Goal: Task Accomplishment & Management: Manage account settings

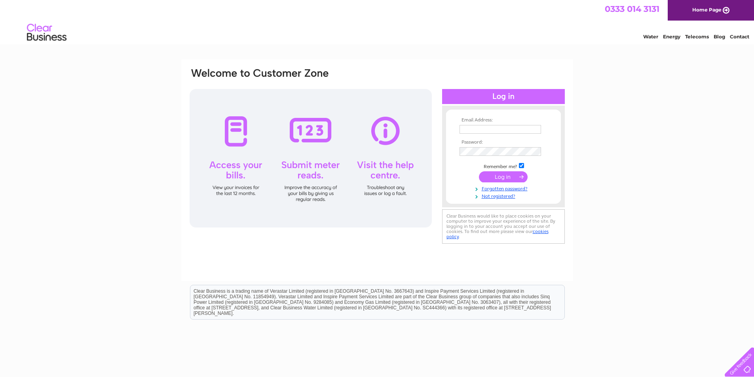
type input "jhinook1@hotmail.com"
click at [500, 175] on input "submit" at bounding box center [503, 176] width 49 height 11
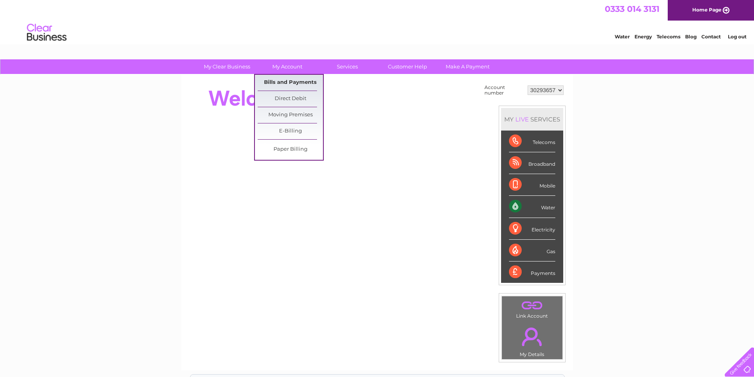
click at [287, 81] on link "Bills and Payments" at bounding box center [290, 83] width 65 height 16
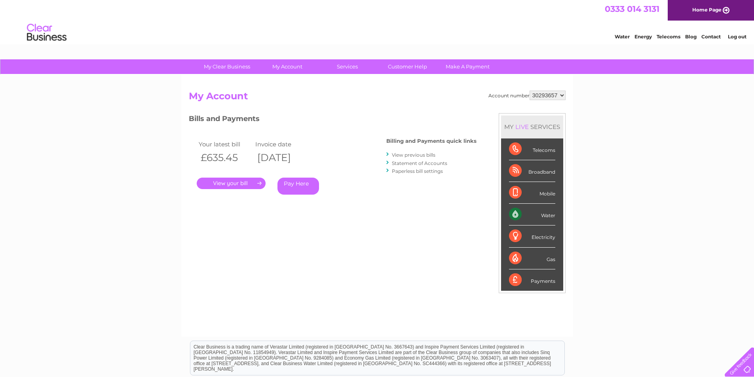
click at [230, 183] on link "." at bounding box center [231, 183] width 69 height 11
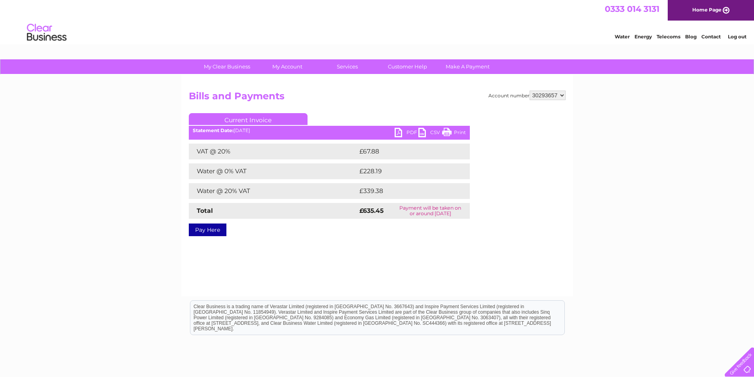
click at [401, 131] on link "PDF" at bounding box center [406, 133] width 24 height 11
